Goal: Communication & Community: Participate in discussion

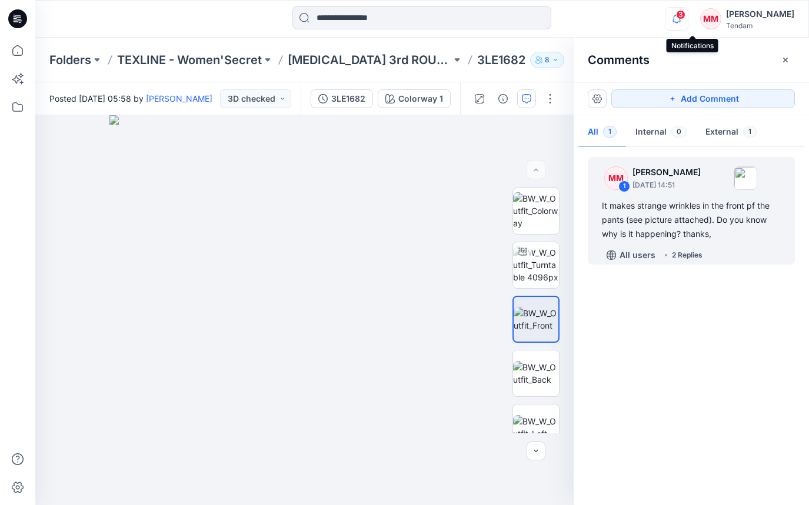
click at [688, 19] on icon "button" at bounding box center [676, 19] width 22 height 24
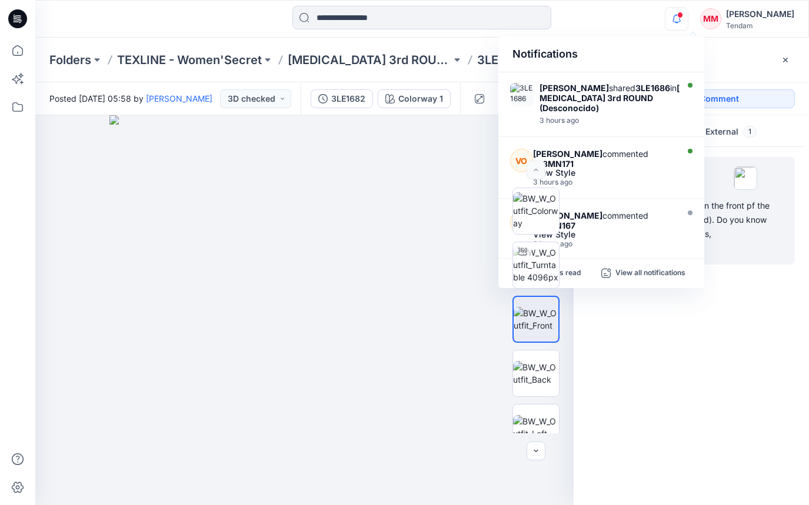
scroll to position [242, 0]
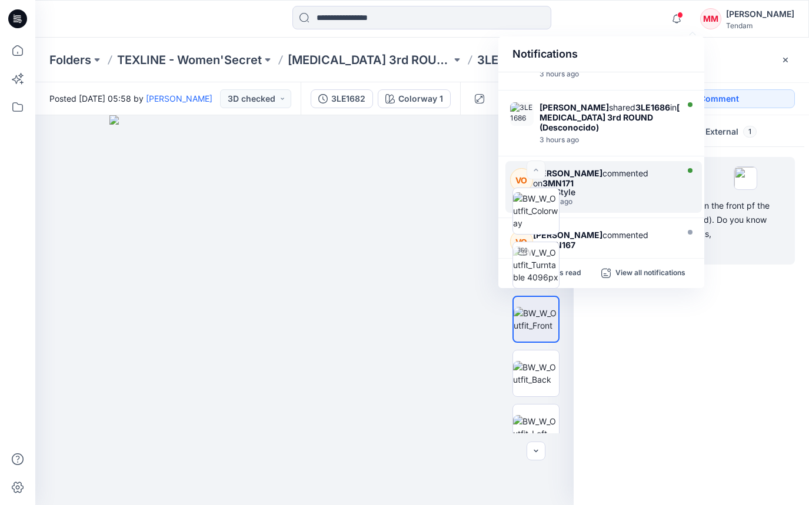
click at [608, 168] on div "Vivian Ong commented on 3MN171" at bounding box center [603, 178] width 141 height 20
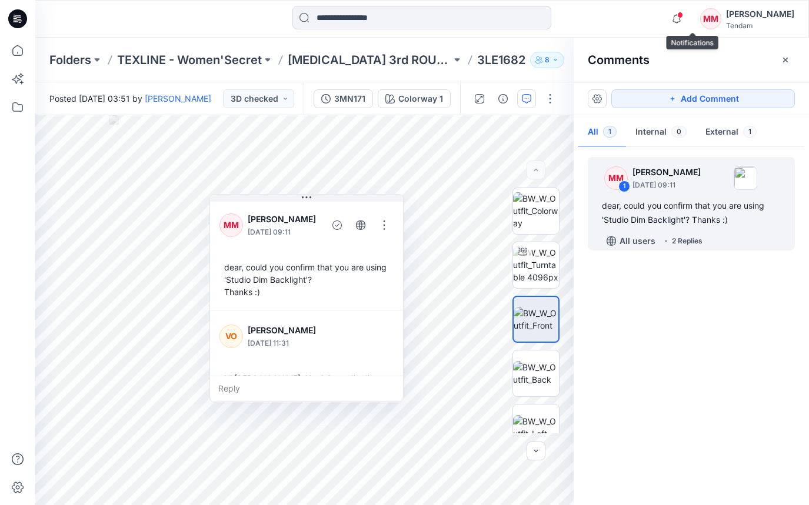
click at [683, 16] on span at bounding box center [680, 15] width 6 height 6
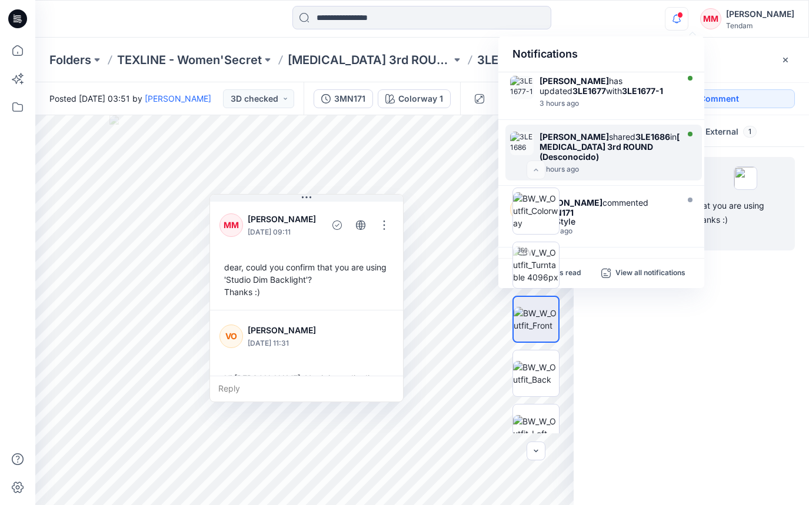
scroll to position [212, 0]
click at [635, 132] on strong "3LE1686" at bounding box center [652, 137] width 35 height 10
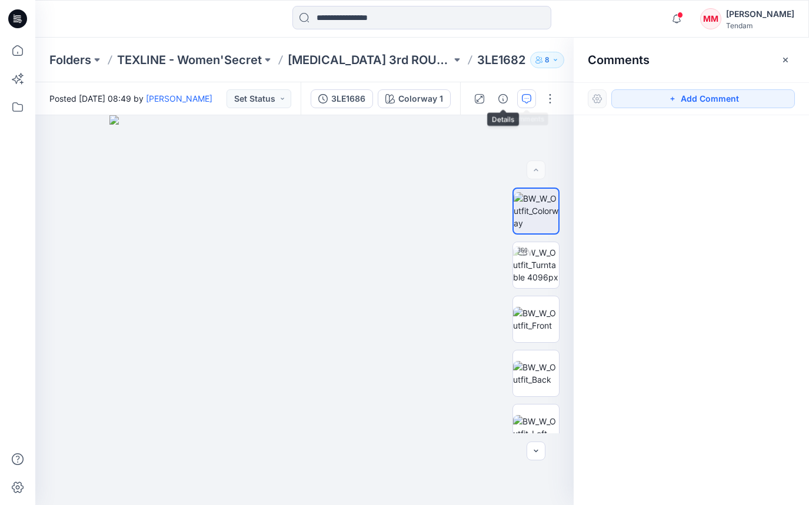
click at [529, 104] on button "button" at bounding box center [526, 98] width 19 height 19
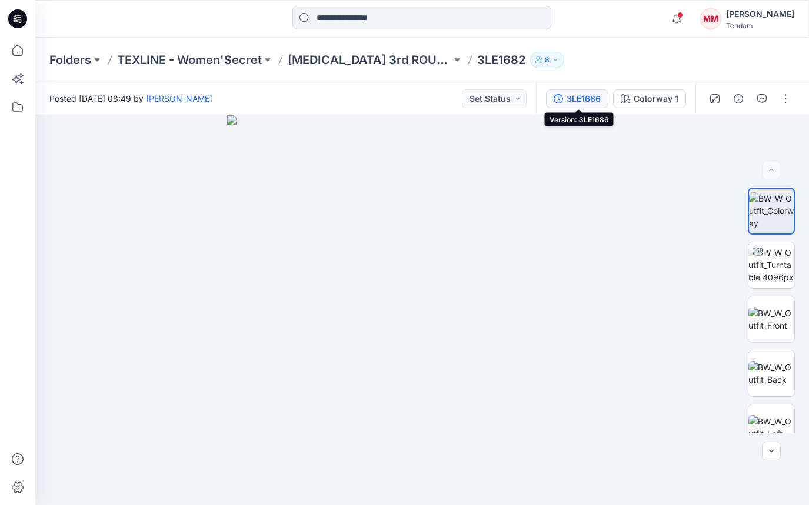
click at [583, 93] on div "3LE1686" at bounding box center [584, 98] width 34 height 13
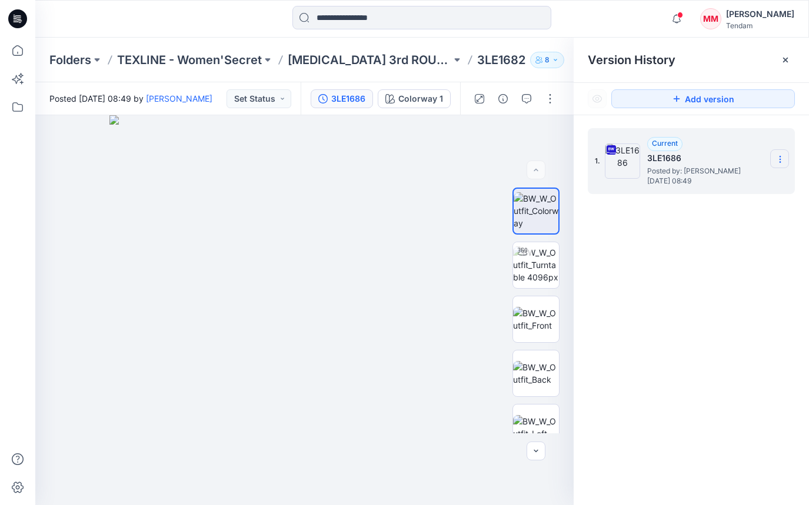
click at [781, 151] on section at bounding box center [779, 158] width 19 height 19
click at [708, 183] on span "Download Source BW File" at bounding box center [720, 182] width 98 height 14
click at [529, 95] on icon "button" at bounding box center [526, 98] width 9 height 9
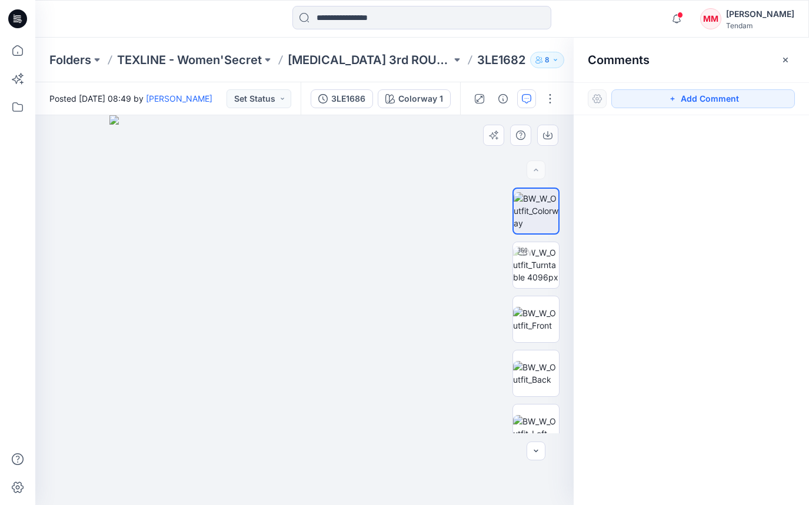
drag, startPoint x: 687, startPoint y: 98, endPoint x: 491, endPoint y: 185, distance: 214.4
click at [687, 98] on button "Add Comment" at bounding box center [703, 98] width 184 height 19
click at [319, 271] on div "1" at bounding box center [304, 310] width 538 height 390
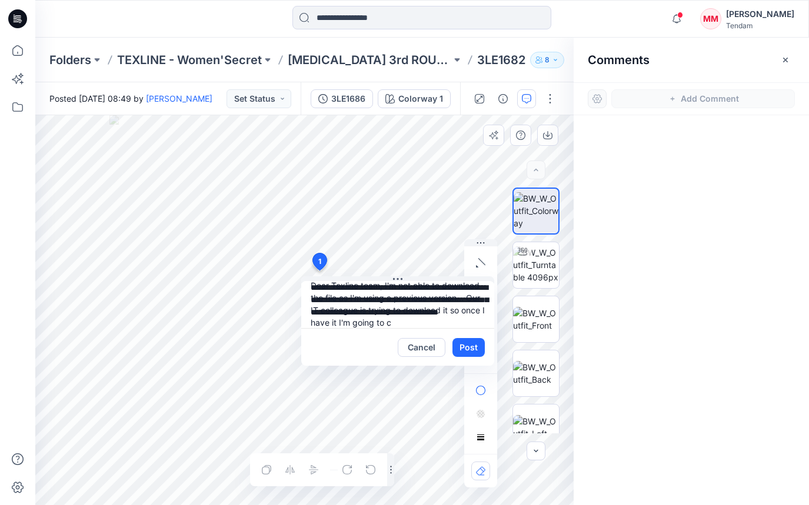
scroll to position [23, 0]
type textarea "**********"
click at [482, 342] on button "Post" at bounding box center [468, 347] width 32 height 19
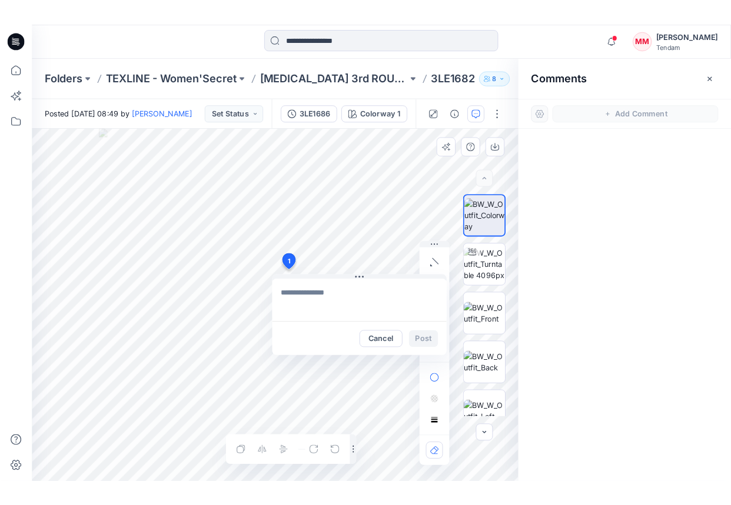
scroll to position [0, 0]
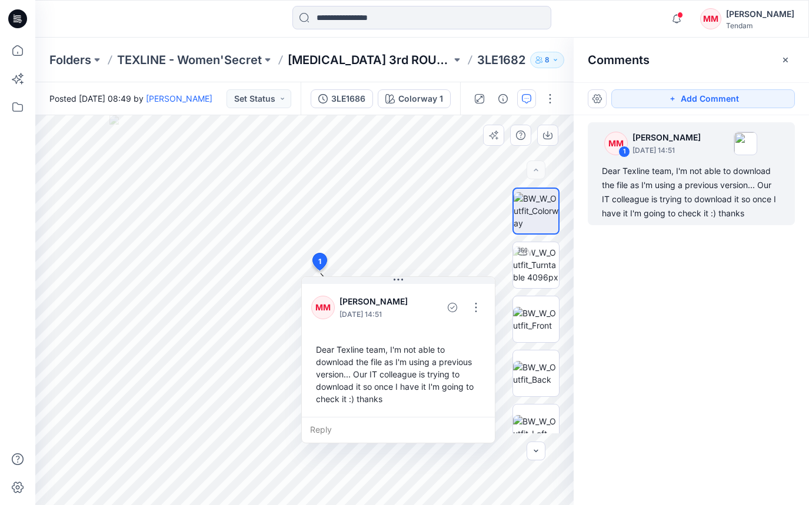
click at [329, 58] on p "[MEDICAL_DATA] 3rd ROUND" at bounding box center [370, 60] width 164 height 16
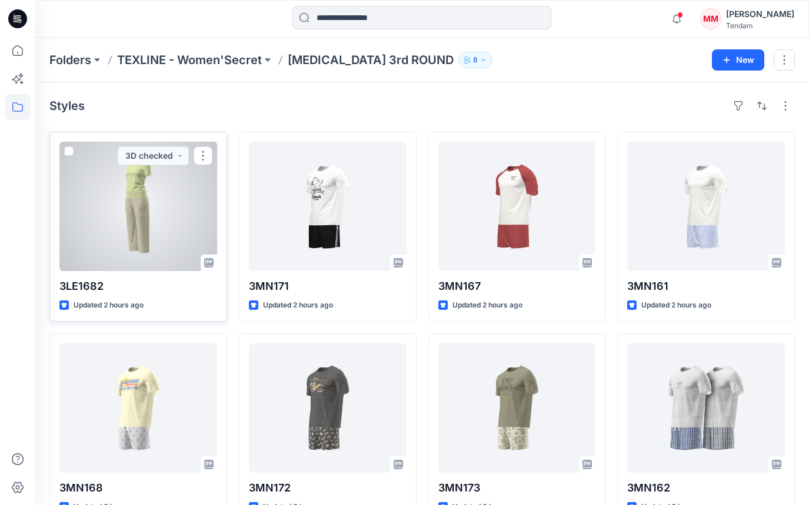
click at [139, 217] on div at bounding box center [138, 206] width 158 height 129
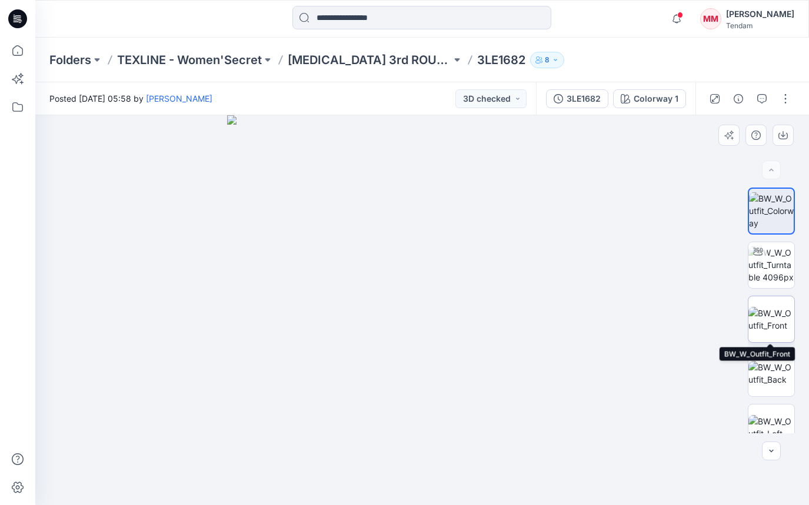
click at [779, 311] on img at bounding box center [771, 319] width 46 height 25
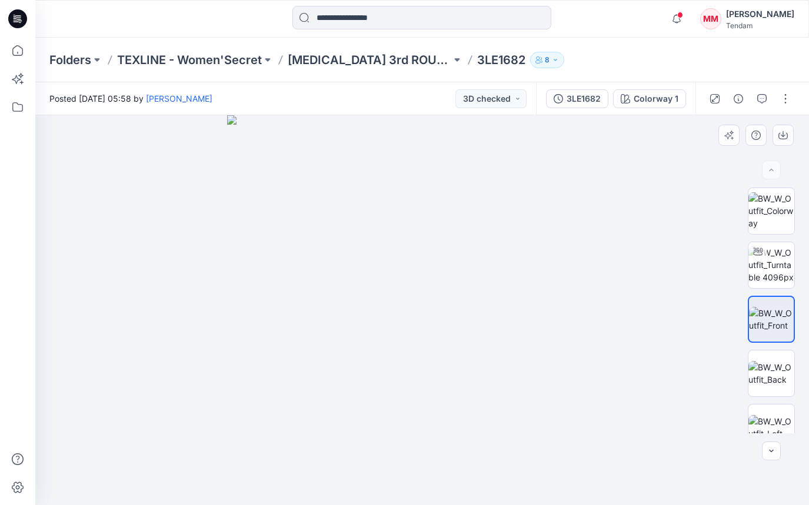
click at [807, 232] on div at bounding box center [771, 311] width 75 height 246
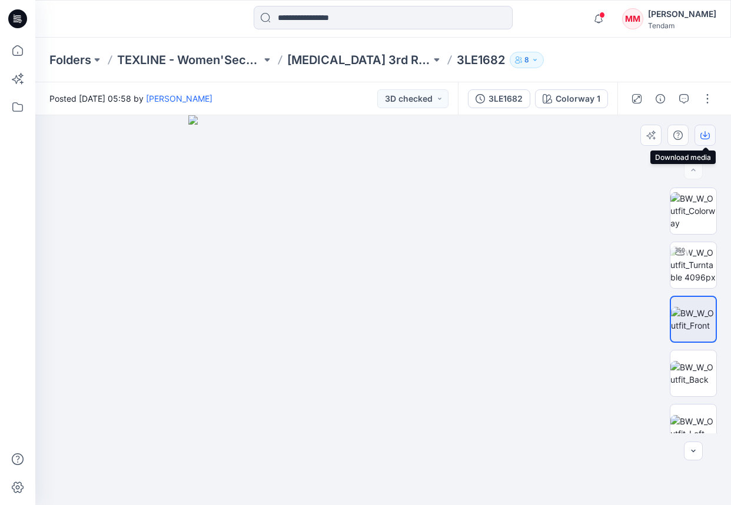
click at [704, 138] on icon "button" at bounding box center [704, 135] width 9 height 9
click at [705, 138] on icon "button" at bounding box center [704, 135] width 9 height 9
click at [601, 145] on div at bounding box center [382, 310] width 695 height 390
click at [694, 139] on button "button" at bounding box center [704, 135] width 21 height 21
click at [703, 139] on icon "button" at bounding box center [704, 136] width 9 height 6
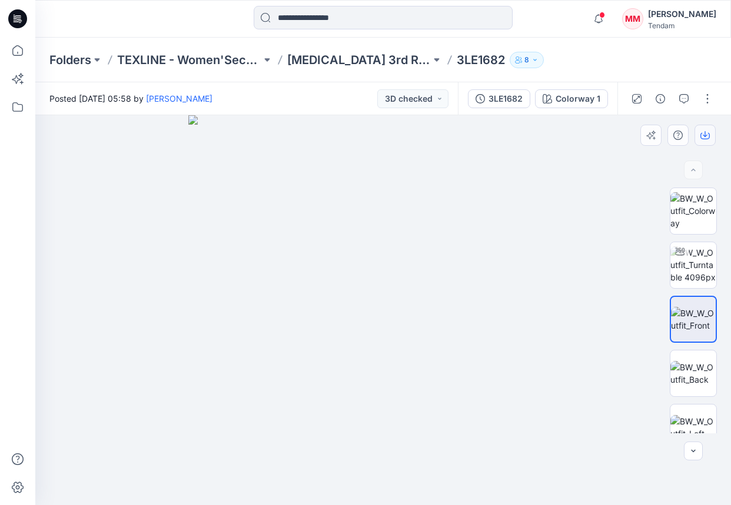
click at [703, 139] on icon "button" at bounding box center [704, 136] width 9 height 6
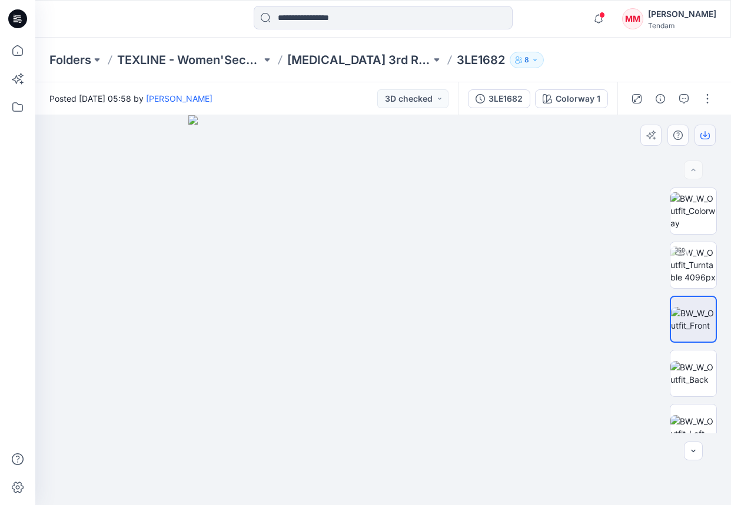
click at [703, 139] on icon "button" at bounding box center [704, 136] width 9 height 6
click at [698, 226] on img at bounding box center [693, 210] width 46 height 37
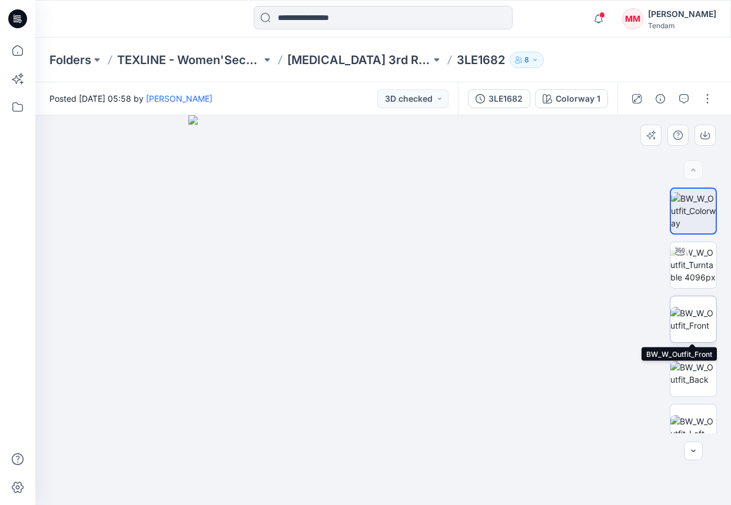
click at [700, 328] on img at bounding box center [693, 319] width 46 height 25
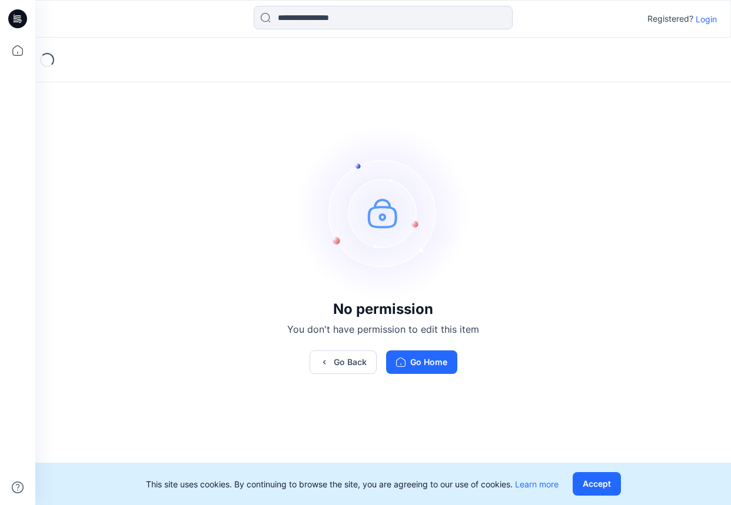
click at [705, 19] on p "Login" at bounding box center [705, 19] width 21 height 12
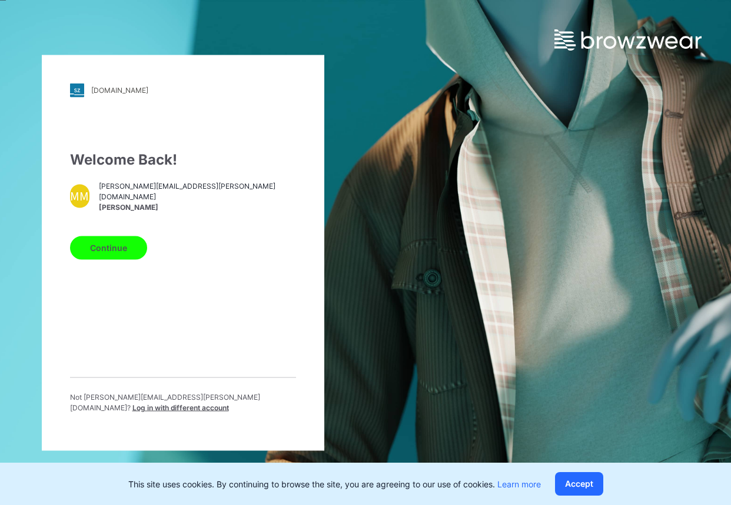
click at [106, 244] on button "Continue" at bounding box center [108, 248] width 77 height 24
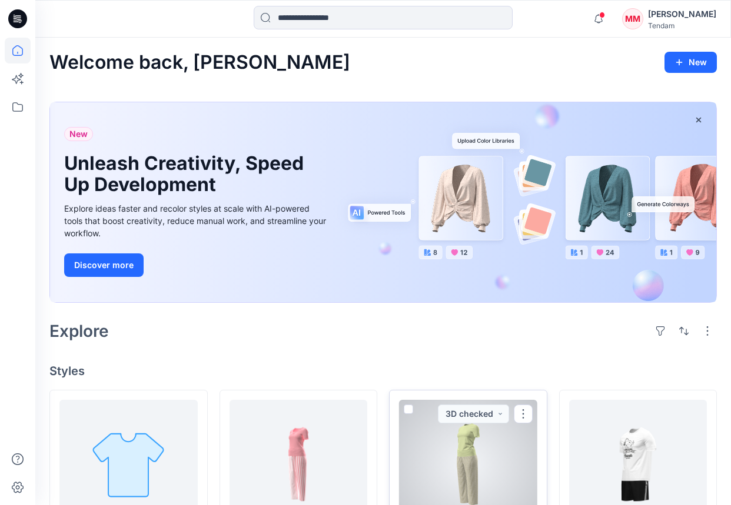
scroll to position [92, 0]
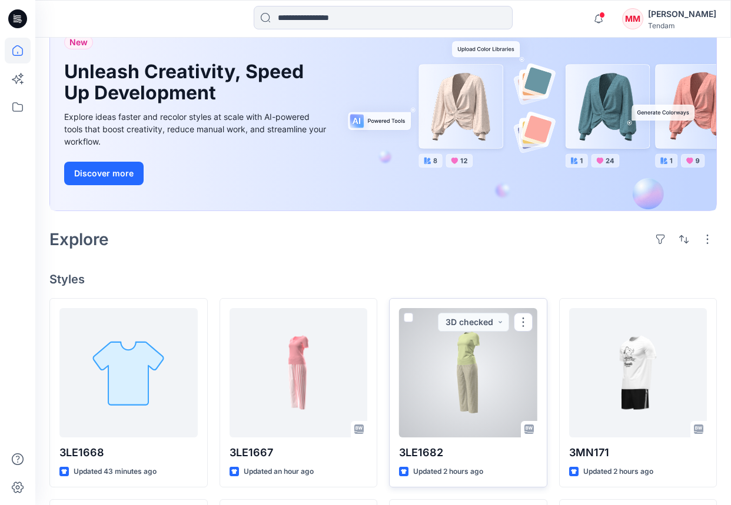
click at [468, 375] on div at bounding box center [468, 372] width 138 height 129
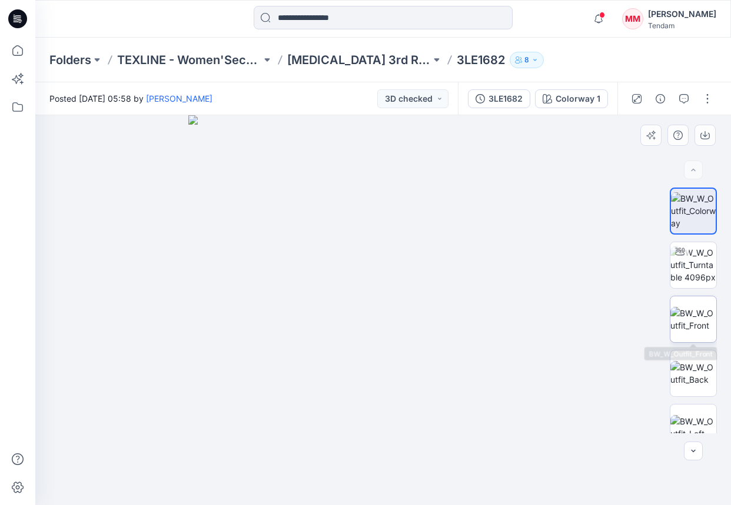
click at [708, 325] on img at bounding box center [693, 319] width 46 height 25
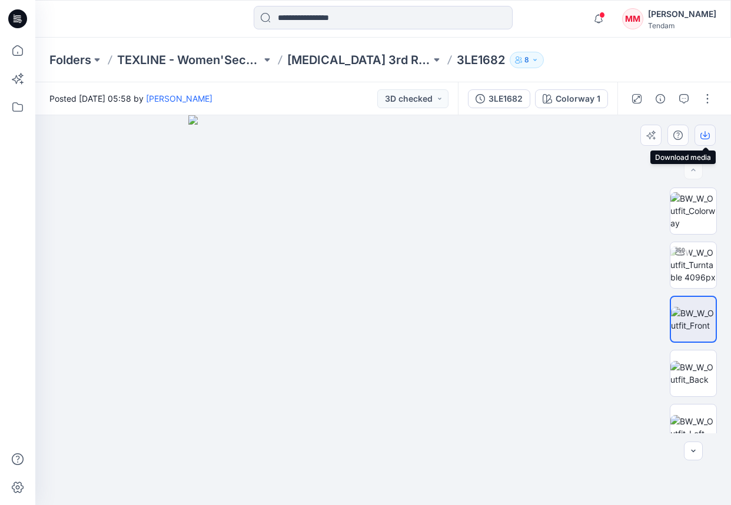
click at [698, 132] on button "button" at bounding box center [704, 135] width 21 height 21
click at [689, 361] on img at bounding box center [693, 373] width 46 height 25
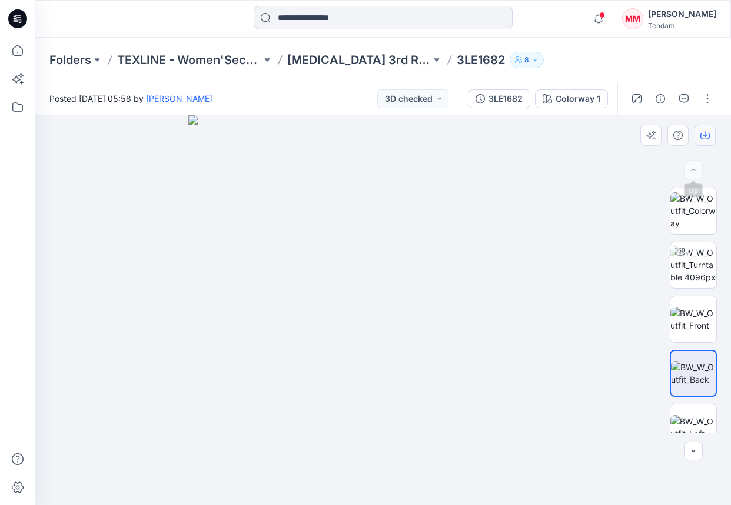
click at [705, 142] on button "button" at bounding box center [704, 135] width 21 height 21
click at [65, 59] on p "Folders" at bounding box center [70, 60] width 42 height 16
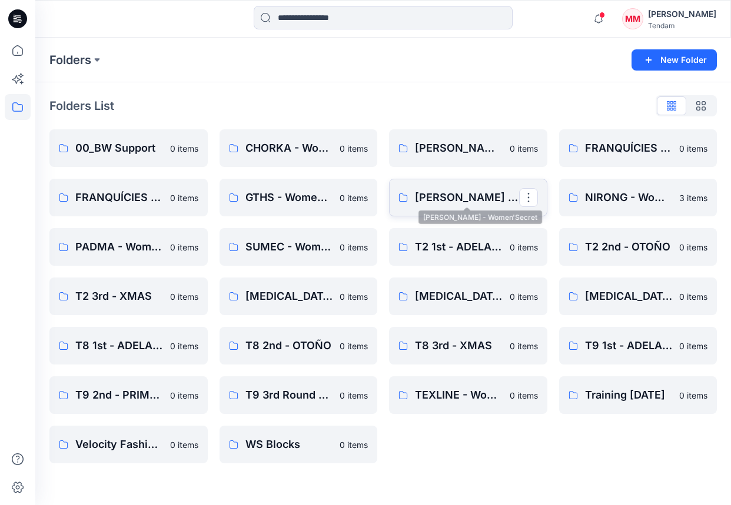
click at [464, 192] on p "[PERSON_NAME] - Women'Secret" at bounding box center [467, 197] width 104 height 16
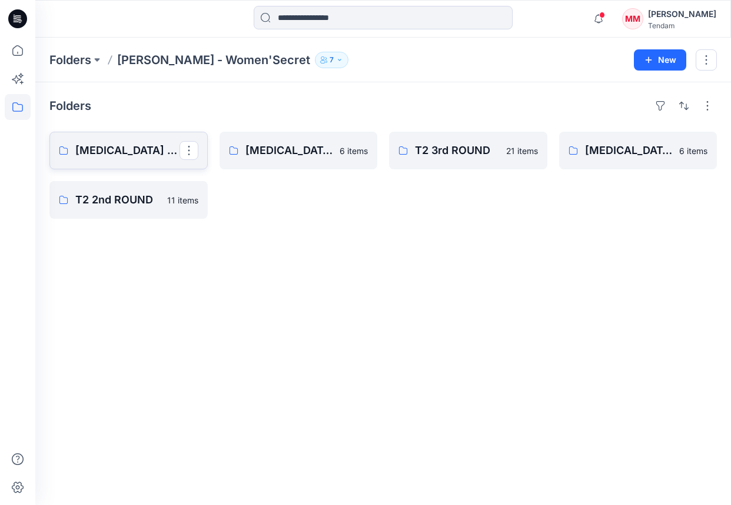
click at [66, 148] on icon at bounding box center [63, 150] width 8 height 8
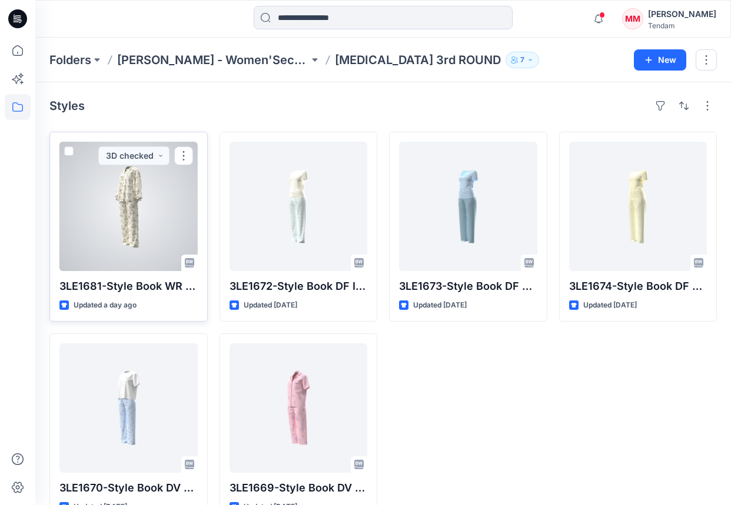
click at [143, 202] on div at bounding box center [128, 206] width 138 height 129
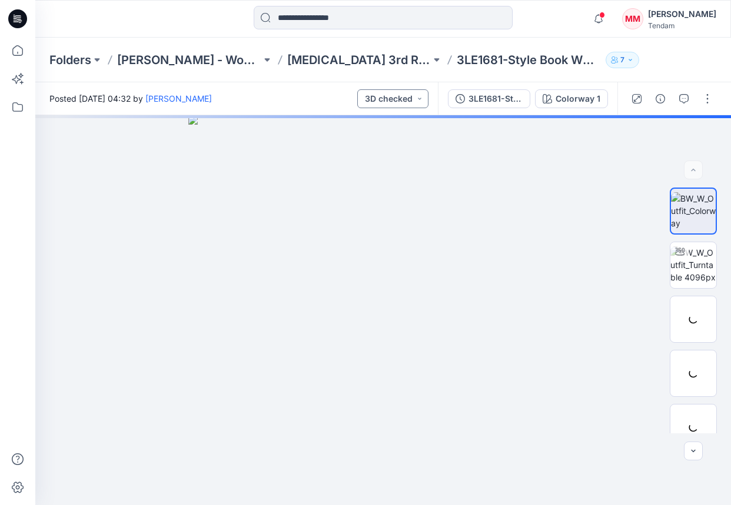
click at [410, 98] on button "3D checked" at bounding box center [392, 98] width 71 height 19
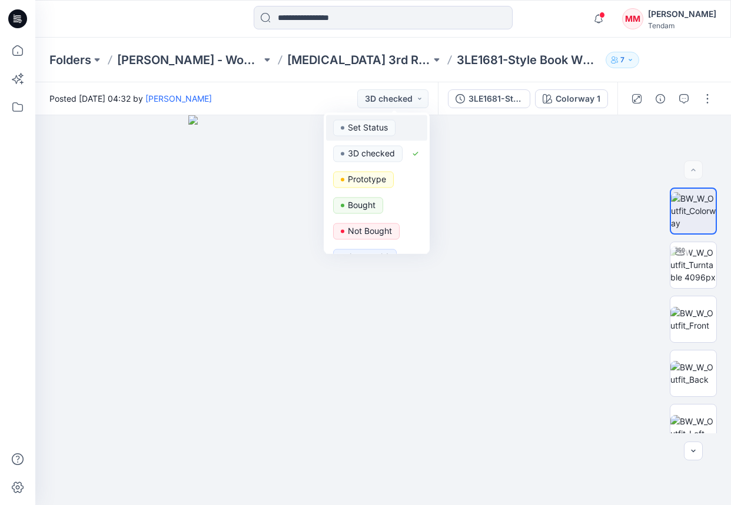
click at [371, 128] on p "Set Status" at bounding box center [368, 127] width 40 height 15
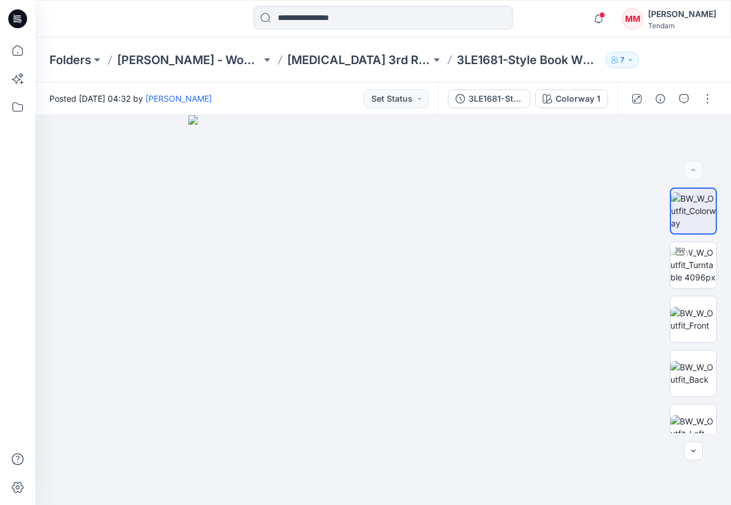
click at [722, 98] on div at bounding box center [671, 98] width 109 height 33
click at [711, 102] on button "button" at bounding box center [707, 98] width 19 height 19
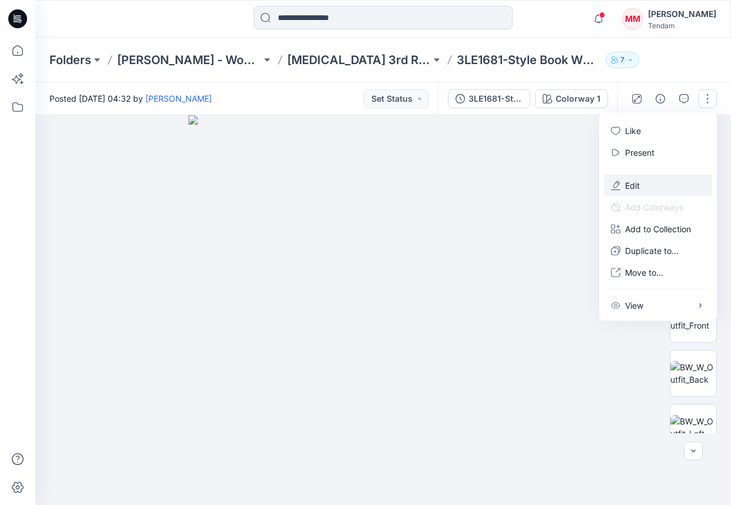
click at [637, 186] on p "Edit" at bounding box center [632, 185] width 15 height 12
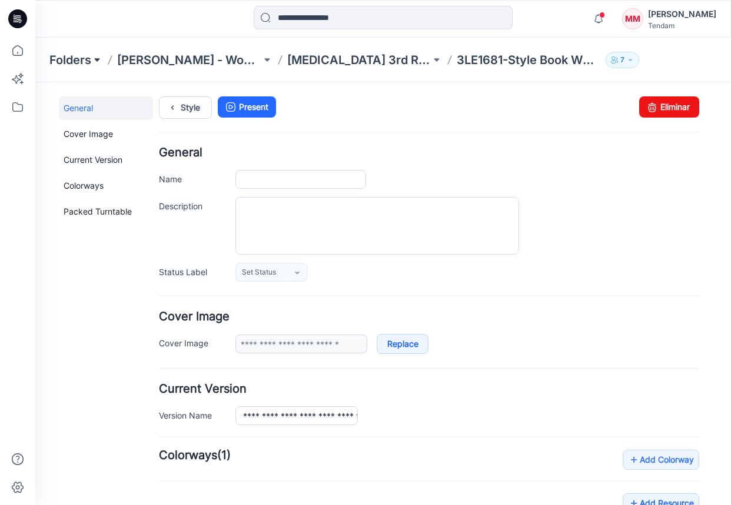
type input "**********"
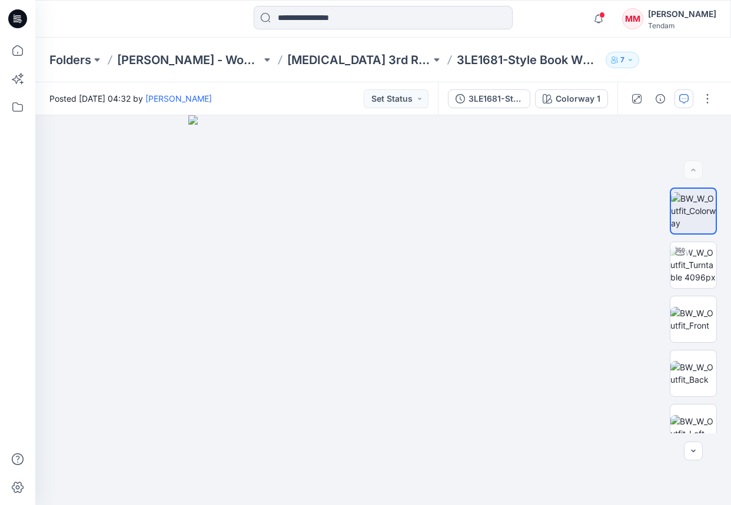
click at [678, 99] on button "button" at bounding box center [683, 98] width 19 height 19
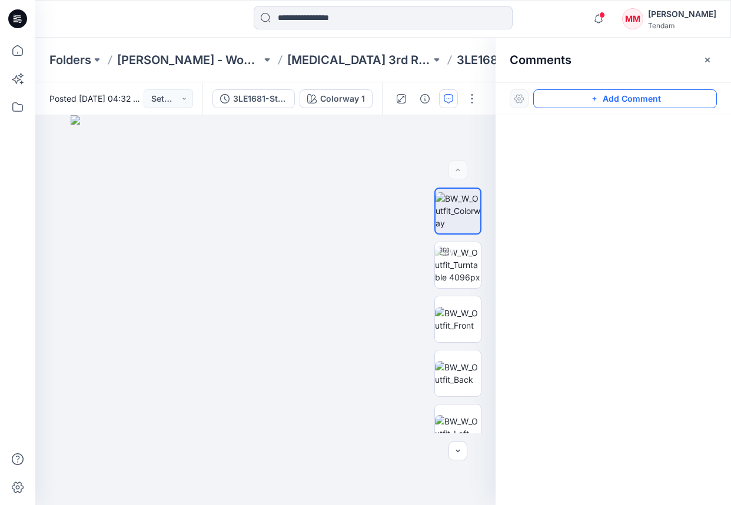
click at [591, 105] on button "Add Comment" at bounding box center [625, 98] width 184 height 19
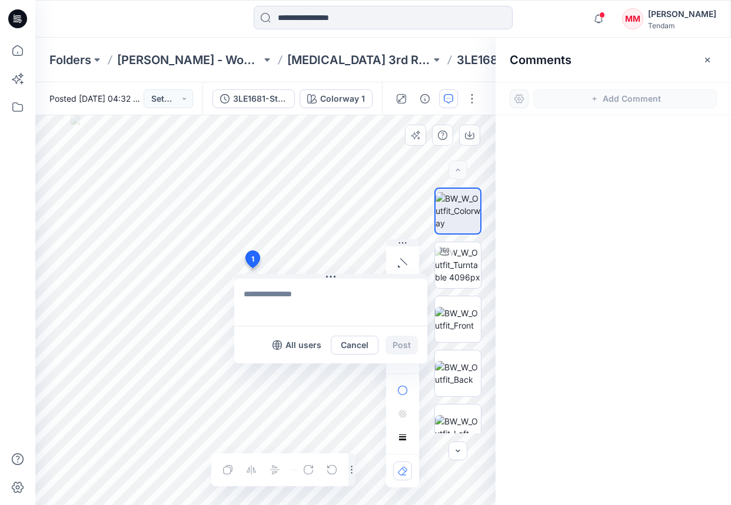
click at [252, 268] on div "1 All users Cancel Post Layer 1" at bounding box center [265, 310] width 460 height 390
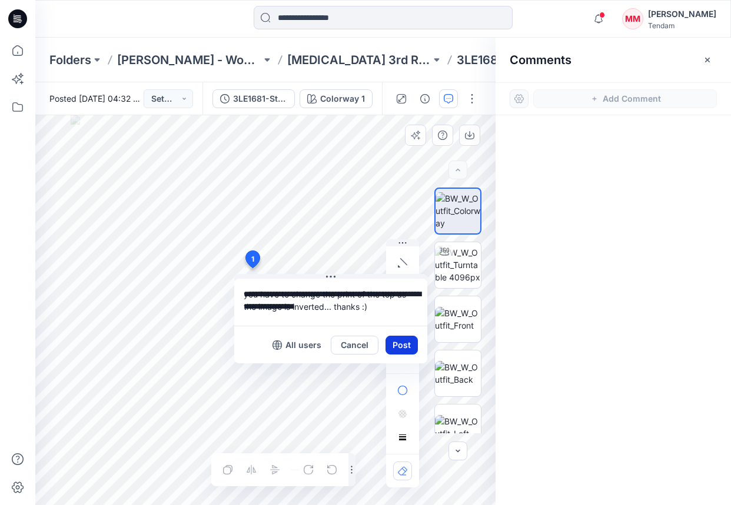
type textarea "**********"
click at [401, 344] on button "Post" at bounding box center [401, 345] width 32 height 19
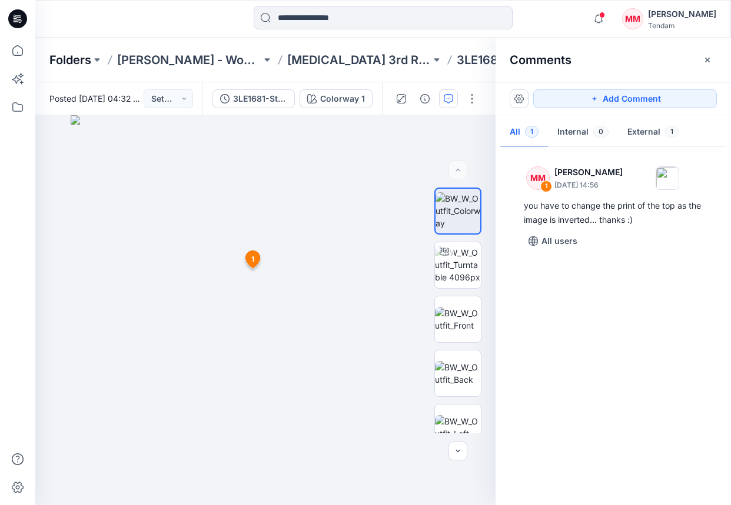
click at [65, 59] on p "Folders" at bounding box center [70, 60] width 42 height 16
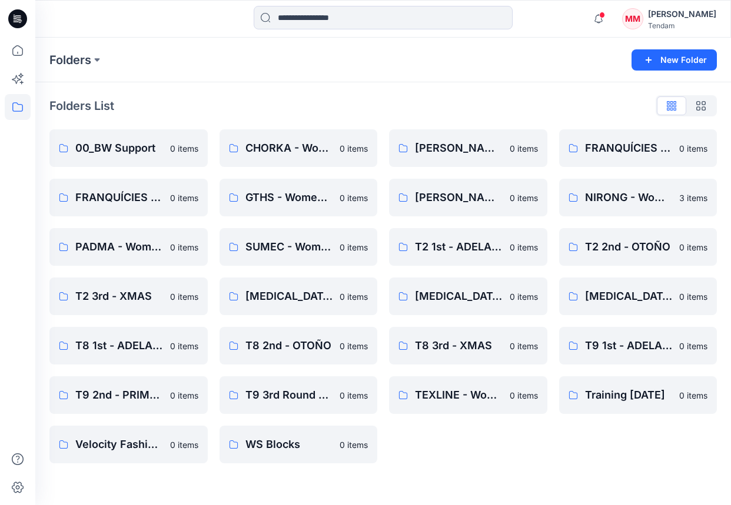
click at [697, 22] on div "Tendam" at bounding box center [682, 25] width 68 height 9
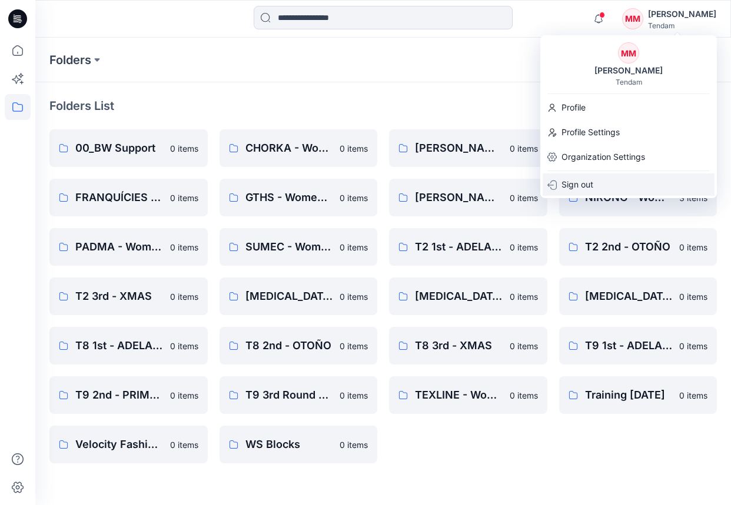
click at [588, 180] on p "Sign out" at bounding box center [577, 185] width 32 height 22
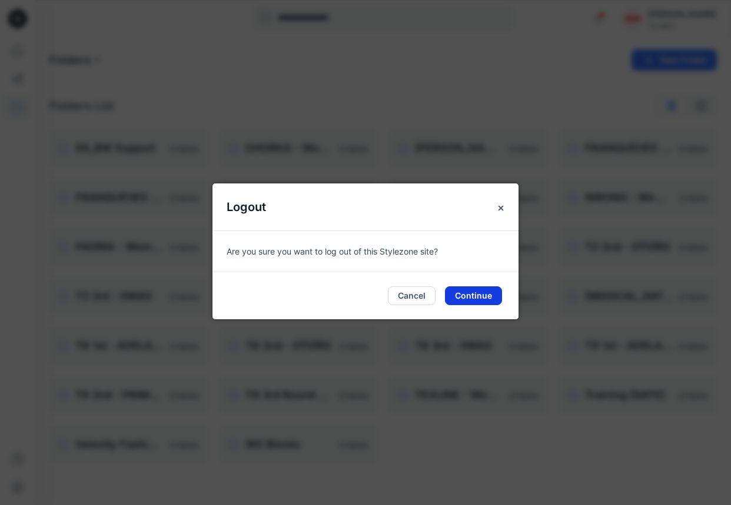
click at [474, 291] on button "Continue" at bounding box center [473, 296] width 57 height 19
